Goal: Contribute content: Contribute content

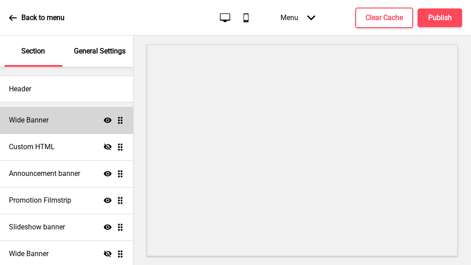
click at [45, 124] on h4 "Wide Banner" at bounding box center [29, 120] width 40 height 10
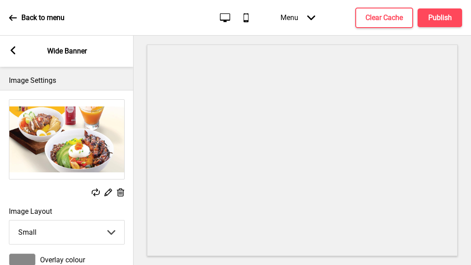
click at [18, 45] on div "Arrow left Wide Banner" at bounding box center [67, 51] width 134 height 31
click at [10, 48] on rect at bounding box center [13, 50] width 8 height 8
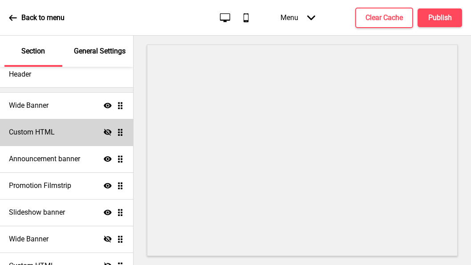
scroll to position [12, 0]
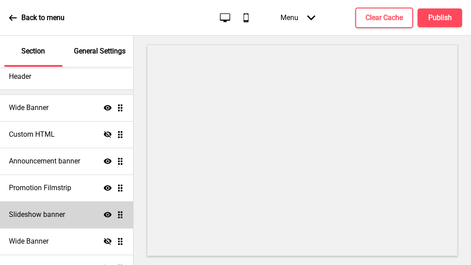
click at [40, 210] on h4 "Slideshow banner" at bounding box center [37, 215] width 56 height 10
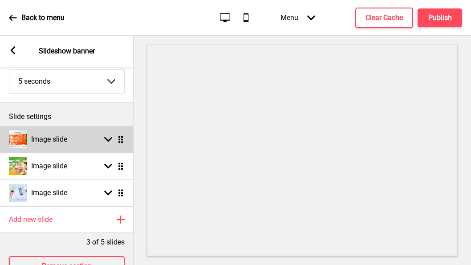
scroll to position [94, 0]
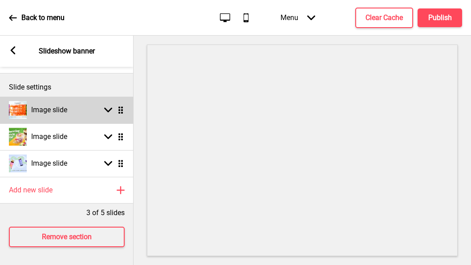
click at [110, 107] on rect at bounding box center [108, 110] width 8 height 8
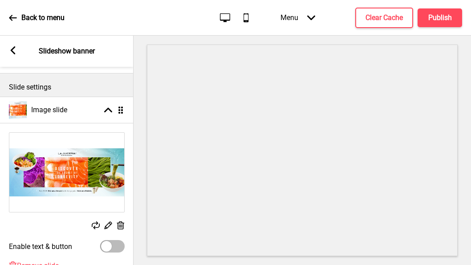
click at [94, 164] on img at bounding box center [66, 172] width 115 height 79
click at [122, 224] on icon at bounding box center [121, 225] width 8 height 8
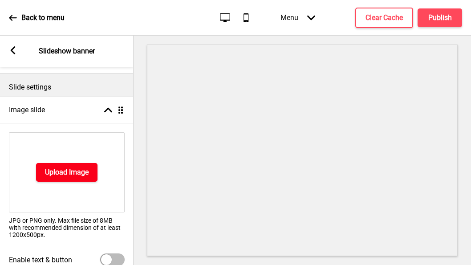
click at [85, 164] on button "Upload Image" at bounding box center [66, 172] width 61 height 19
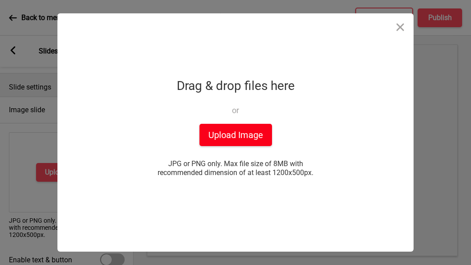
click at [232, 138] on button "Upload Image" at bounding box center [236, 135] width 73 height 22
click at [239, 135] on button "Upload Image" at bounding box center [236, 135] width 73 height 22
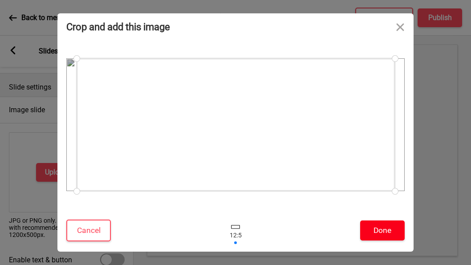
click at [373, 221] on button "Done" at bounding box center [382, 230] width 45 height 20
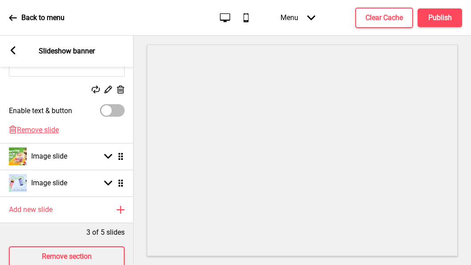
scroll to position [249, 0]
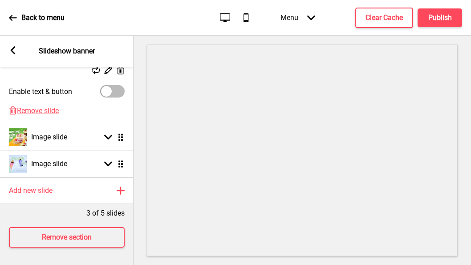
click at [443, 28] on div "Menu Arrow down Product Page Store Information Checkout Thank you Terms & Condi…" at bounding box center [353, 17] width 217 height 26
click at [444, 19] on h4 "Publish" at bounding box center [440, 18] width 24 height 10
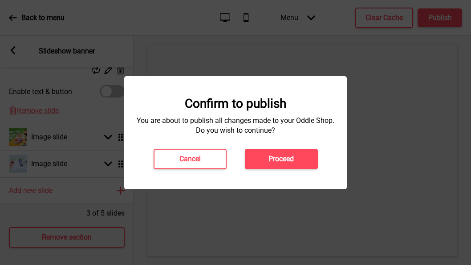
click at [287, 148] on div "Confirm to publish You are about to publish all changes made to your Oddle Shop…" at bounding box center [235, 132] width 205 height 73
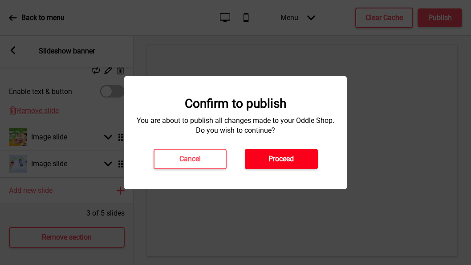
click at [281, 159] on h4 "Proceed" at bounding box center [281, 159] width 25 height 10
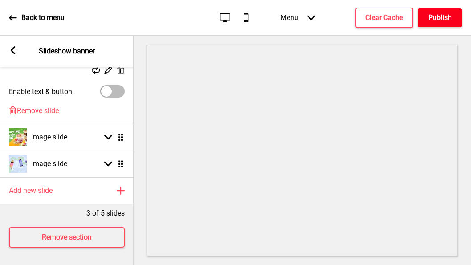
click at [446, 15] on h4 "Publish" at bounding box center [440, 18] width 24 height 10
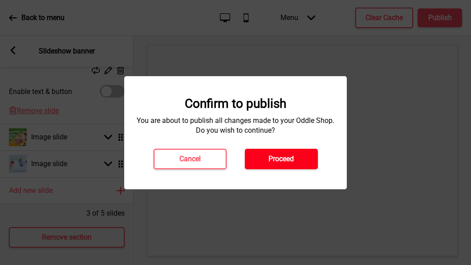
click at [298, 159] on button "Proceed" at bounding box center [281, 159] width 73 height 20
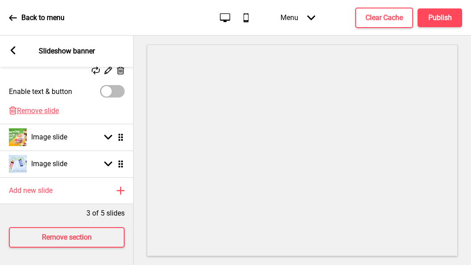
click at [25, 7] on div "Back to menu" at bounding box center [37, 18] width 56 height 24
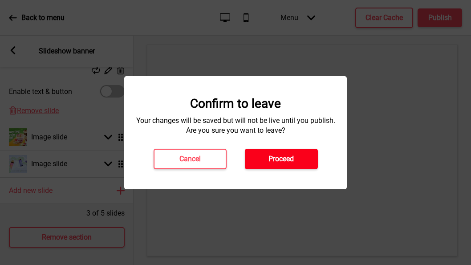
click at [298, 154] on button "Proceed" at bounding box center [281, 159] width 73 height 20
